Goal: Information Seeking & Learning: Learn about a topic

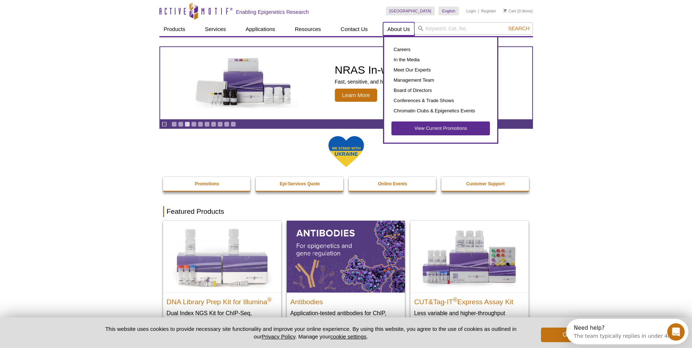
click at [397, 29] on link "About Us" at bounding box center [398, 29] width 31 height 14
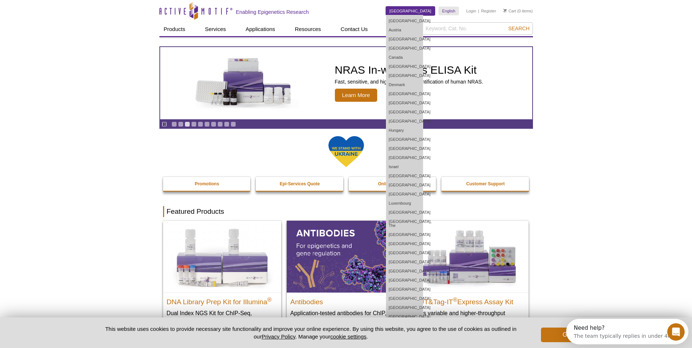
click at [417, 10] on link "[GEOGRAPHIC_DATA]" at bounding box center [410, 11] width 49 height 9
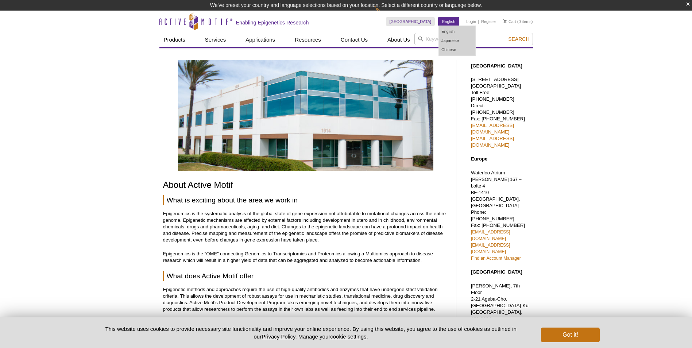
click at [445, 19] on link "English" at bounding box center [449, 21] width 20 height 9
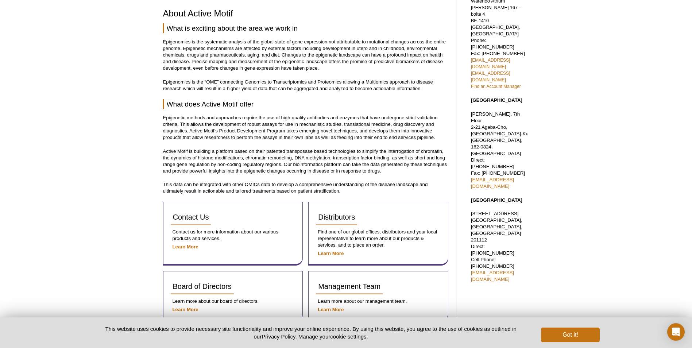
scroll to position [219, 0]
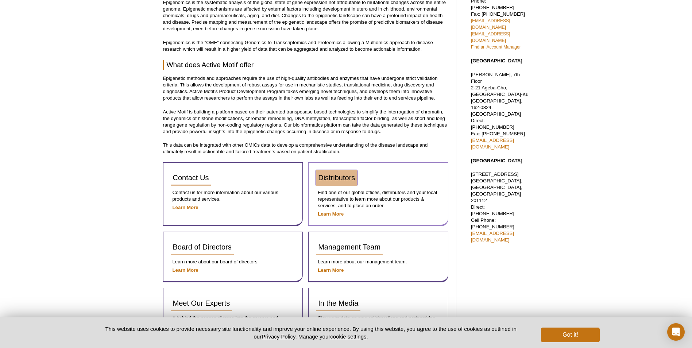
click at [335, 175] on span "Distributors" at bounding box center [336, 178] width 37 height 8
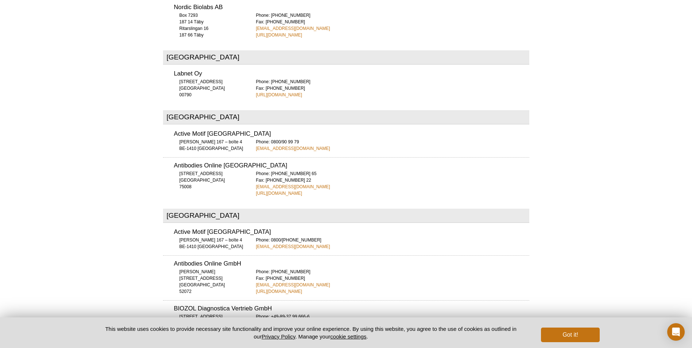
scroll to position [912, 0]
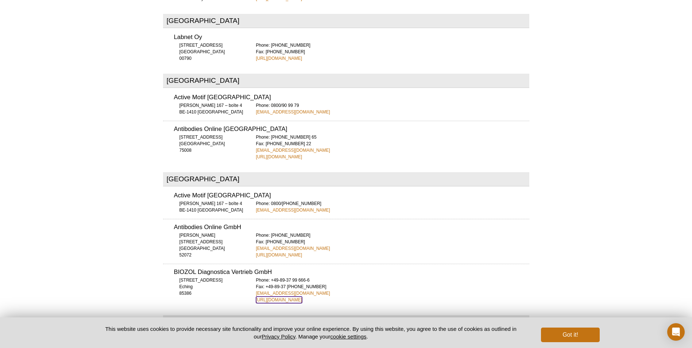
click at [269, 297] on link "https://www.biozol.de/" at bounding box center [279, 300] width 46 height 7
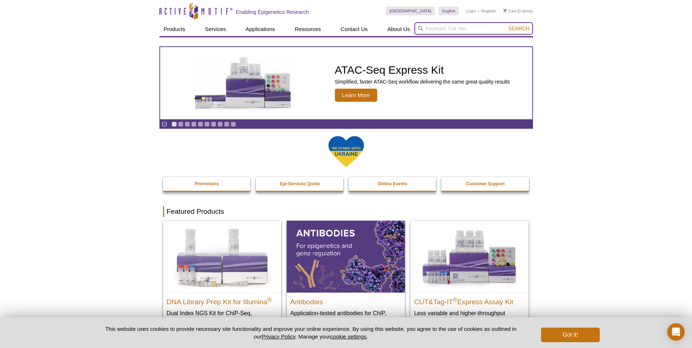
click at [476, 28] on input "search" at bounding box center [473, 28] width 119 height 12
type input "53511"
click at [506, 25] on button "Search" at bounding box center [519, 28] width 26 height 7
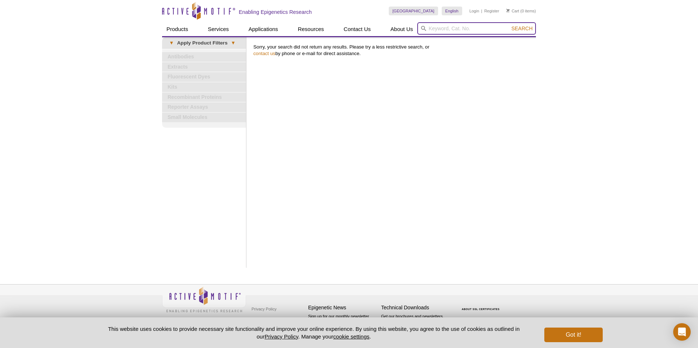
click at [478, 27] on input "search" at bounding box center [476, 28] width 119 height 12
type input "Nu.Q H3.1"
click at [509, 25] on button "Search" at bounding box center [522, 28] width 26 height 7
click at [576, 337] on button "Got it!" at bounding box center [573, 335] width 58 height 15
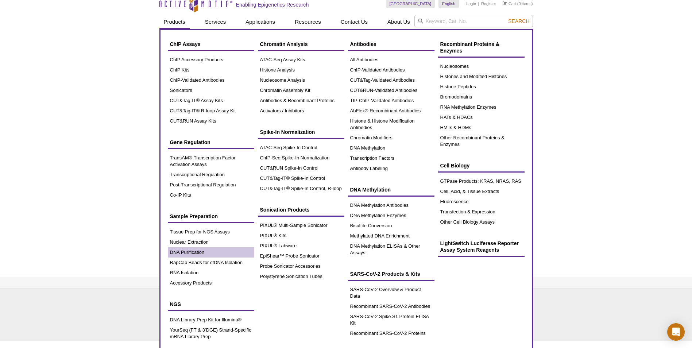
scroll to position [9, 0]
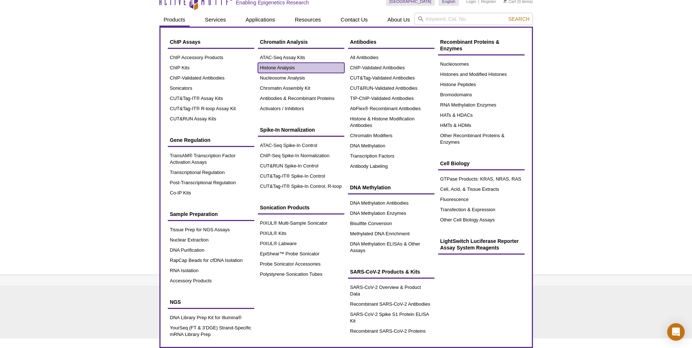
click at [279, 65] on link "Histone Analysis" at bounding box center [301, 68] width 86 height 10
click at [312, 77] on link "Nucleosome Analysis" at bounding box center [301, 78] width 86 height 10
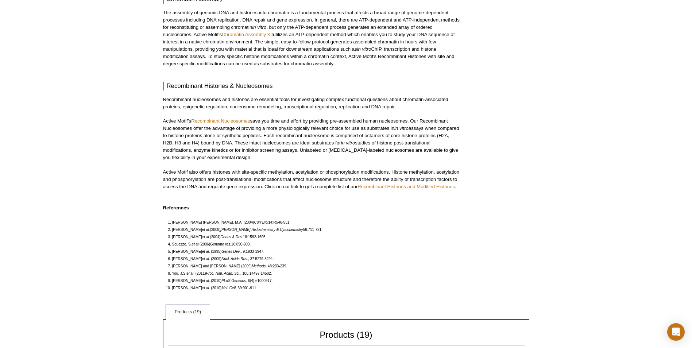
scroll to position [693, 0]
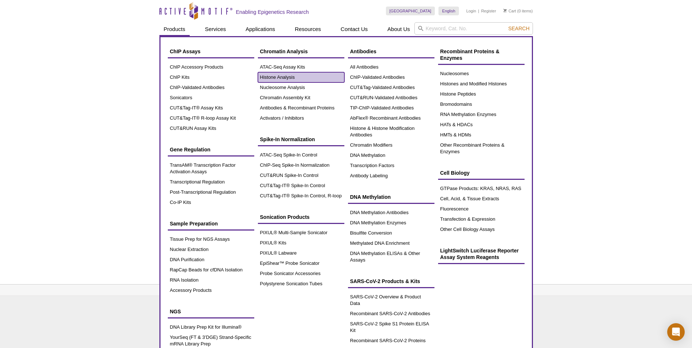
click at [287, 76] on link "Histone Analysis" at bounding box center [301, 77] width 86 height 10
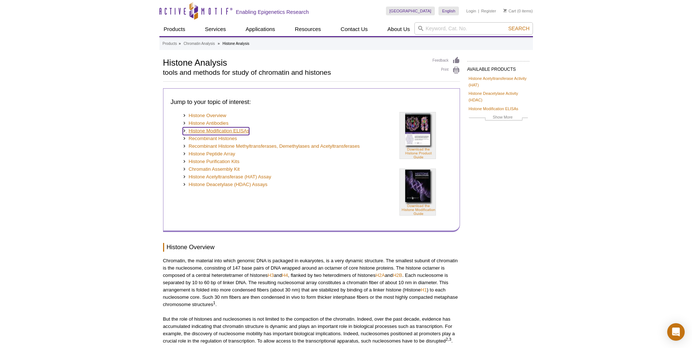
click at [235, 132] on link "Histone Modification ELISAs" at bounding box center [216, 131] width 67 height 8
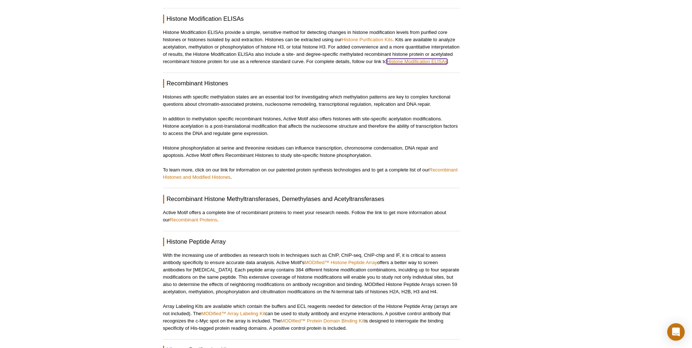
click at [430, 59] on link "Histone Modification ELISAs" at bounding box center [417, 61] width 61 height 5
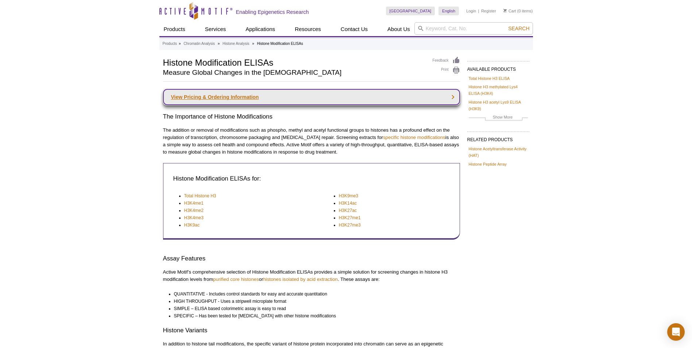
click at [242, 102] on link "View Pricing & Ordering Information" at bounding box center [311, 97] width 297 height 16
